Goal: Communication & Community: Ask a question

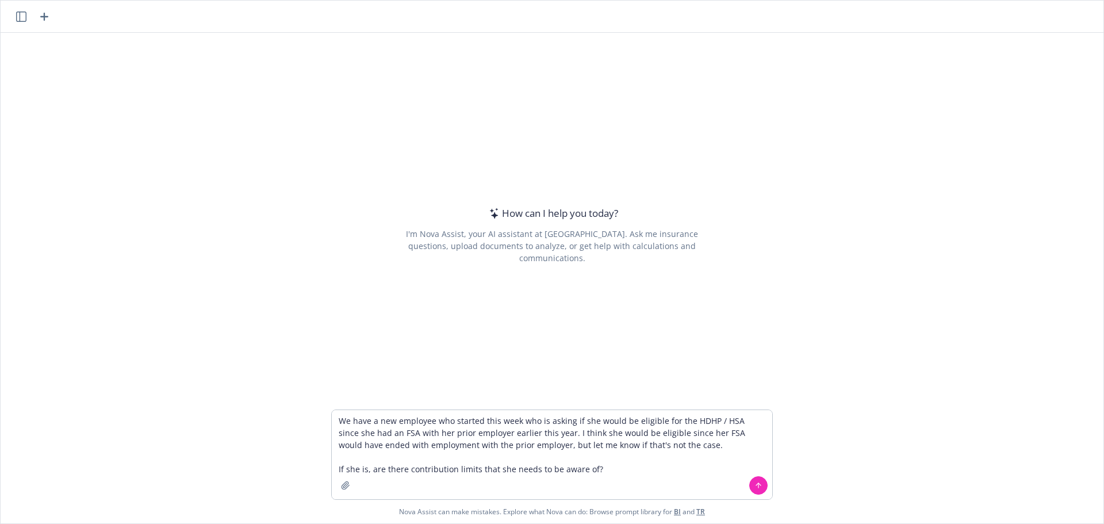
type textarea "We have a new employee who started this week who is asking if she would be elig…"
click at [758, 485] on icon at bounding box center [758, 485] width 0 height 5
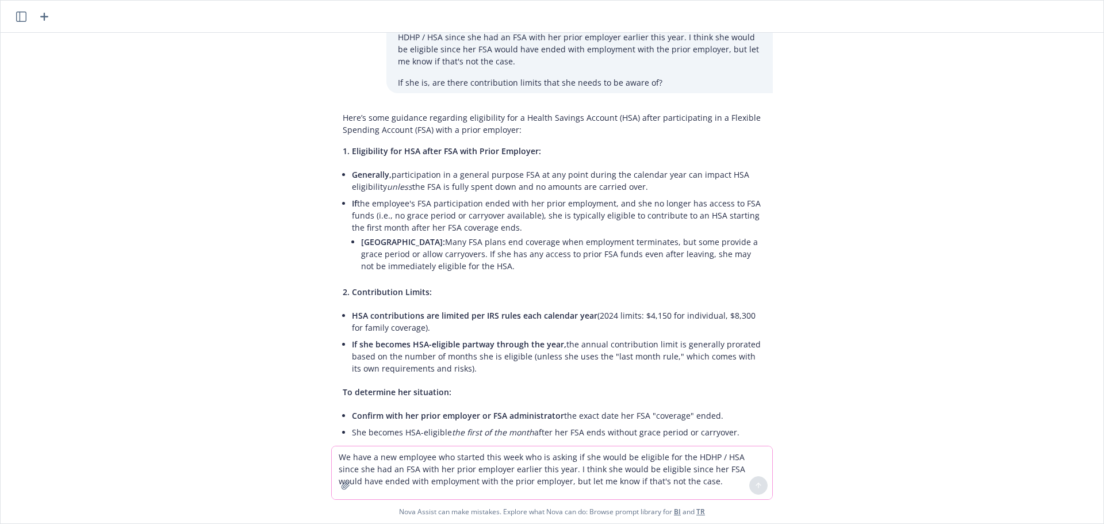
scroll to position [10, 0]
